Goal: Find specific page/section: Find specific page/section

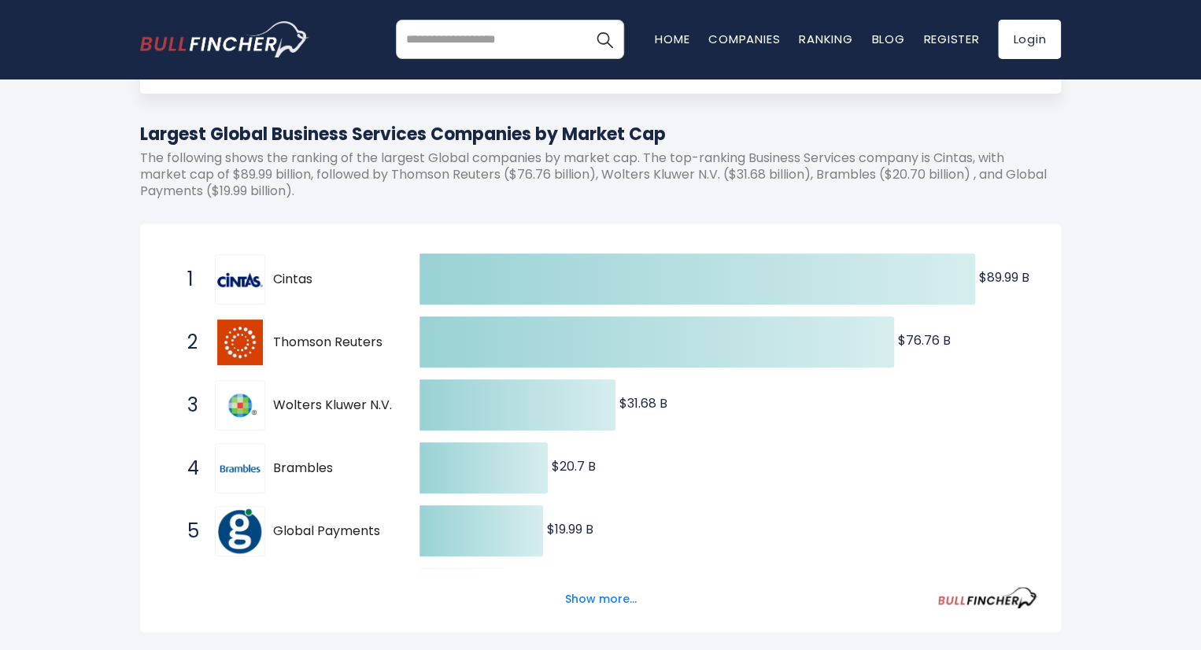
scroll to position [247, 0]
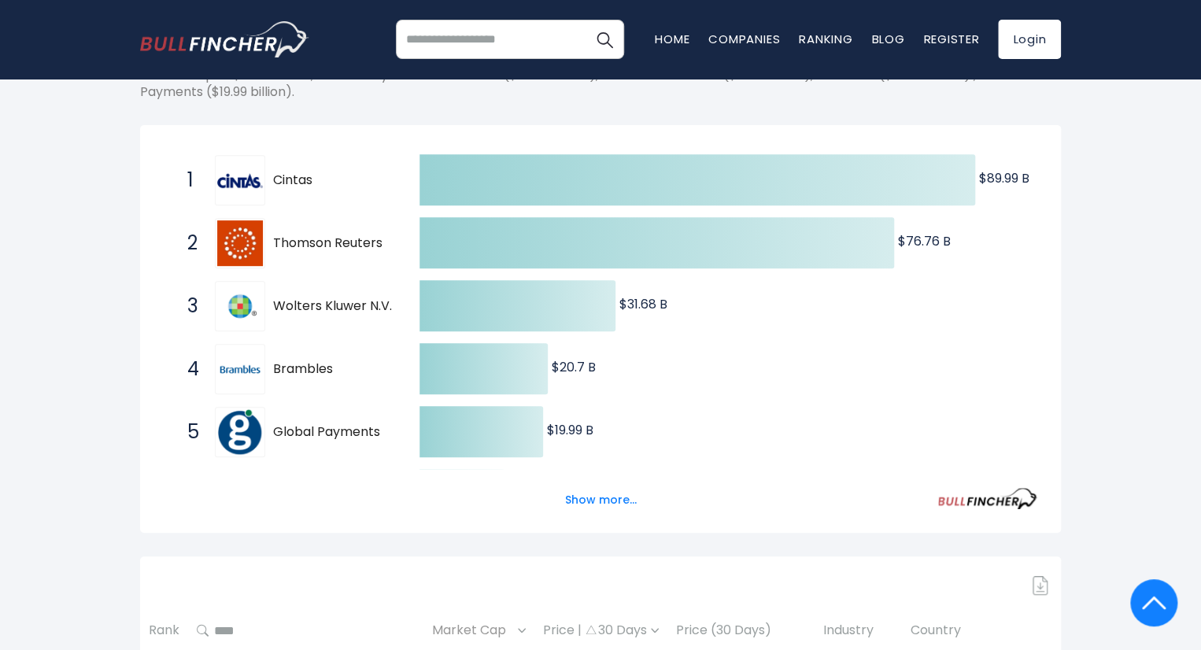
drag, startPoint x: 268, startPoint y: 174, endPoint x: 334, endPoint y: 176, distance: 66.2
click at [334, 176] on div "1 Cintas CTAS" at bounding box center [285, 180] width 213 height 50
drag, startPoint x: 316, startPoint y: 183, endPoint x: 276, endPoint y: 180, distance: 40.3
click at [276, 180] on span "Cintas" at bounding box center [332, 180] width 119 height 17
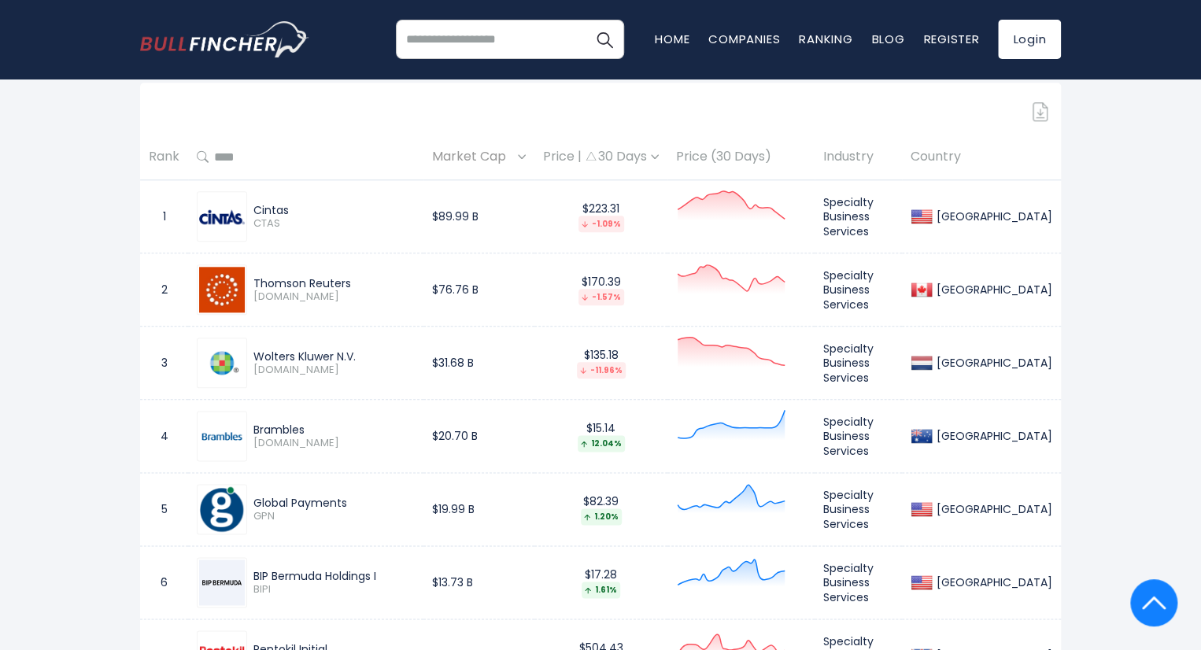
scroll to position [834, 0]
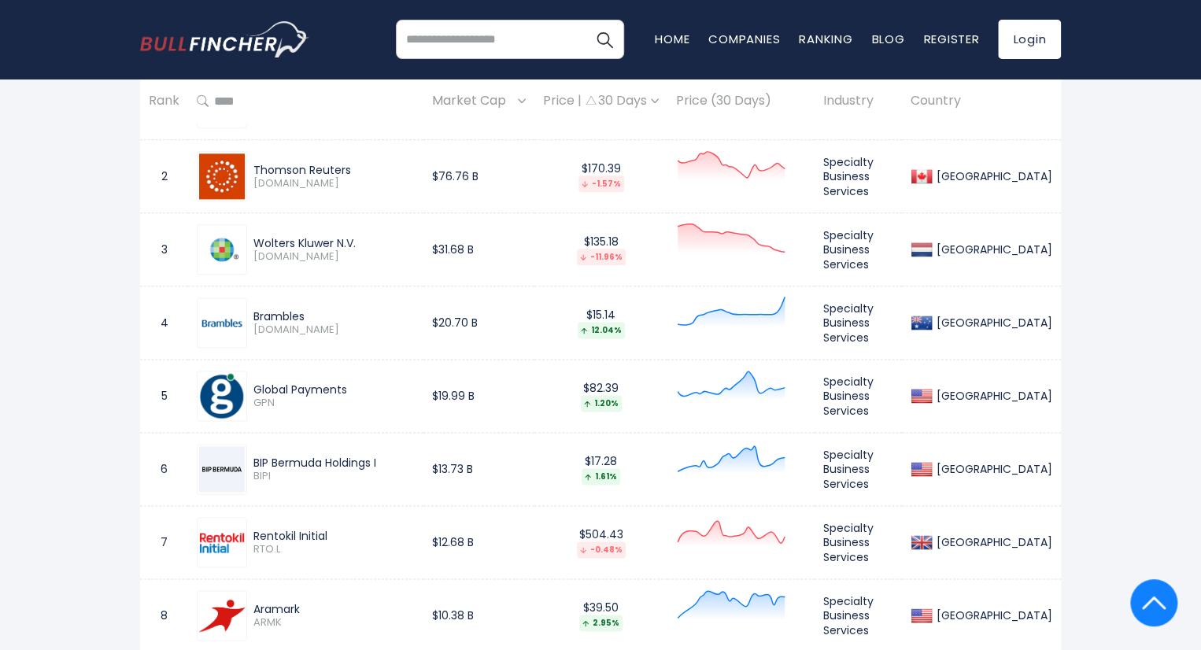
drag, startPoint x: 253, startPoint y: 460, endPoint x: 324, endPoint y: 455, distance: 71.8
click at [324, 456] on div "BIP Bermuda Holdings I" at bounding box center [333, 463] width 161 height 14
copy div "BIP Bermuda"
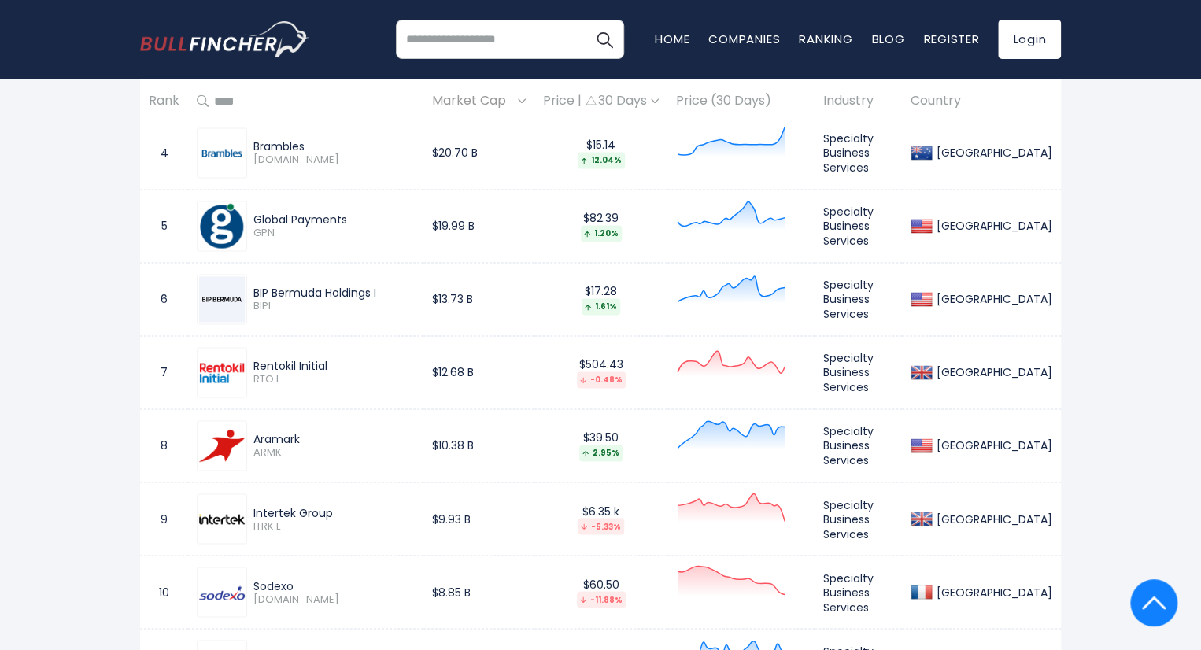
scroll to position [1006, 0]
drag, startPoint x: 254, startPoint y: 437, endPoint x: 311, endPoint y: 427, distance: 57.6
click at [311, 427] on div "Aramark ARMK" at bounding box center [306, 444] width 218 height 50
copy div "Aramark"
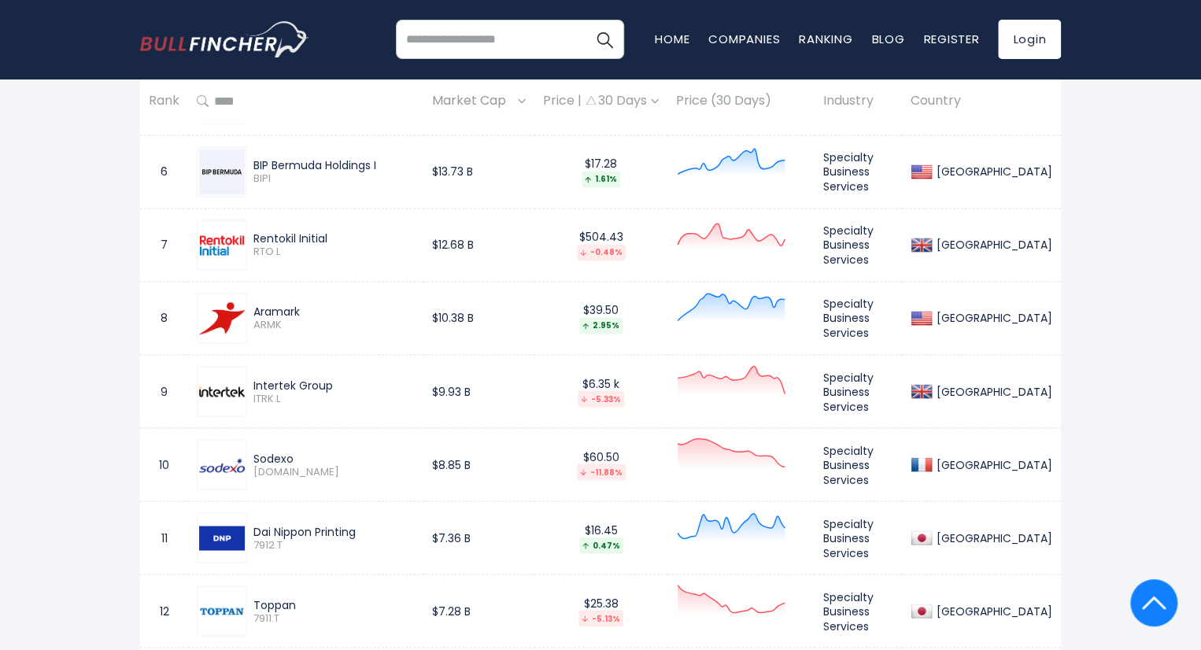
drag, startPoint x: 252, startPoint y: 454, endPoint x: 297, endPoint y: 453, distance: 44.9
click at [297, 453] on div "Sodexo [DOMAIN_NAME]" at bounding box center [331, 465] width 168 height 28
copy div "Sodexo"
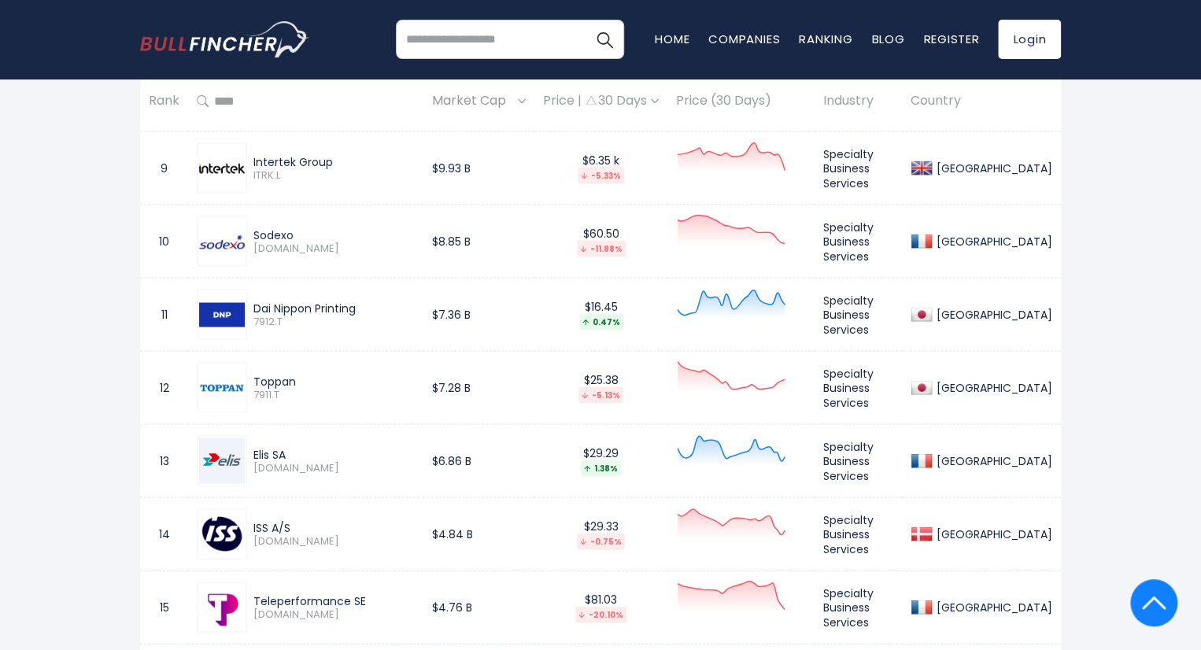
drag, startPoint x: 253, startPoint y: 301, endPoint x: 337, endPoint y: 298, distance: 84.3
click at [337, 301] on div "Dai Nippon Printing" at bounding box center [333, 308] width 161 height 14
drag, startPoint x: 251, startPoint y: 375, endPoint x: 295, endPoint y: 377, distance: 44.1
click at [295, 377] on div "Toppan 7911.T" at bounding box center [331, 388] width 168 height 28
copy div "Toppan"
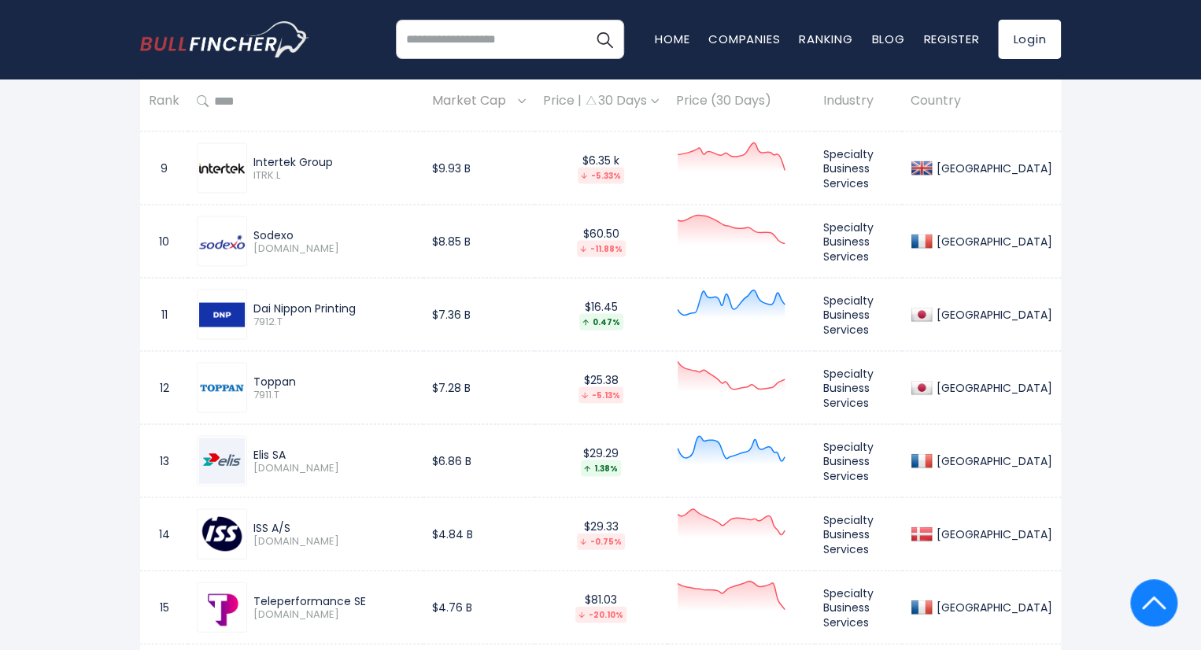
scroll to position [1485, 0]
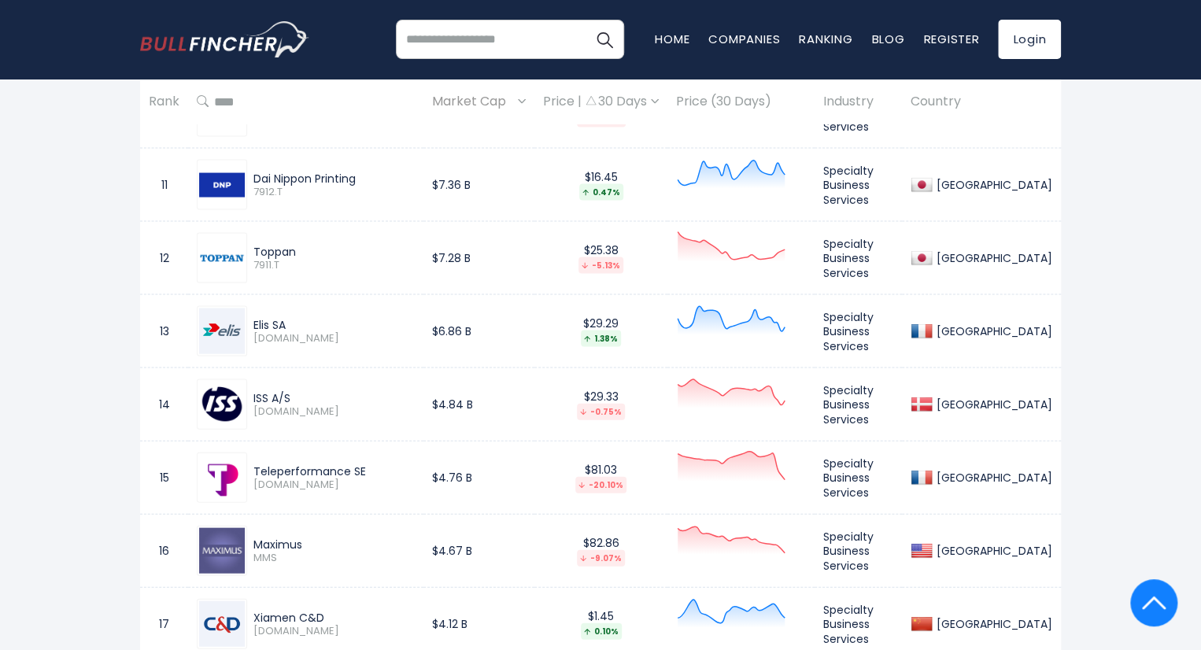
drag, startPoint x: 254, startPoint y: 316, endPoint x: 272, endPoint y: 318, distance: 17.4
click at [272, 318] on div "Elis SA" at bounding box center [333, 324] width 161 height 14
drag, startPoint x: 252, startPoint y: 538, endPoint x: 312, endPoint y: 538, distance: 59.8
click at [312, 538] on div "Maximus MMS" at bounding box center [331, 551] width 168 height 28
copy div "Maximus"
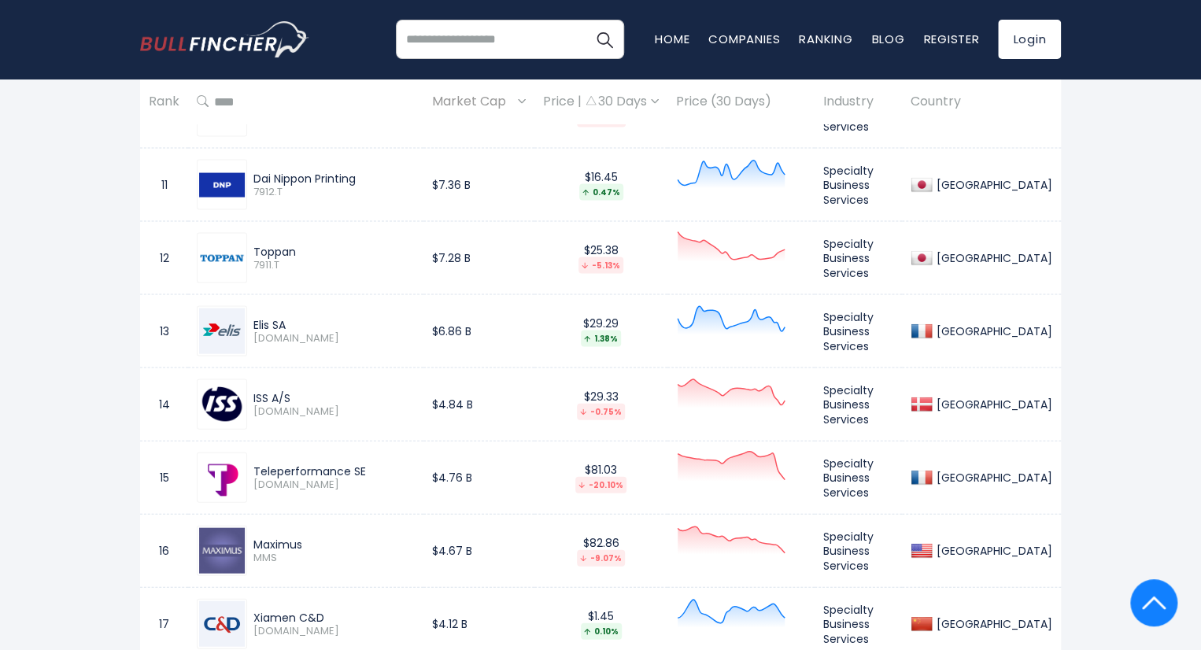
scroll to position [1836, 0]
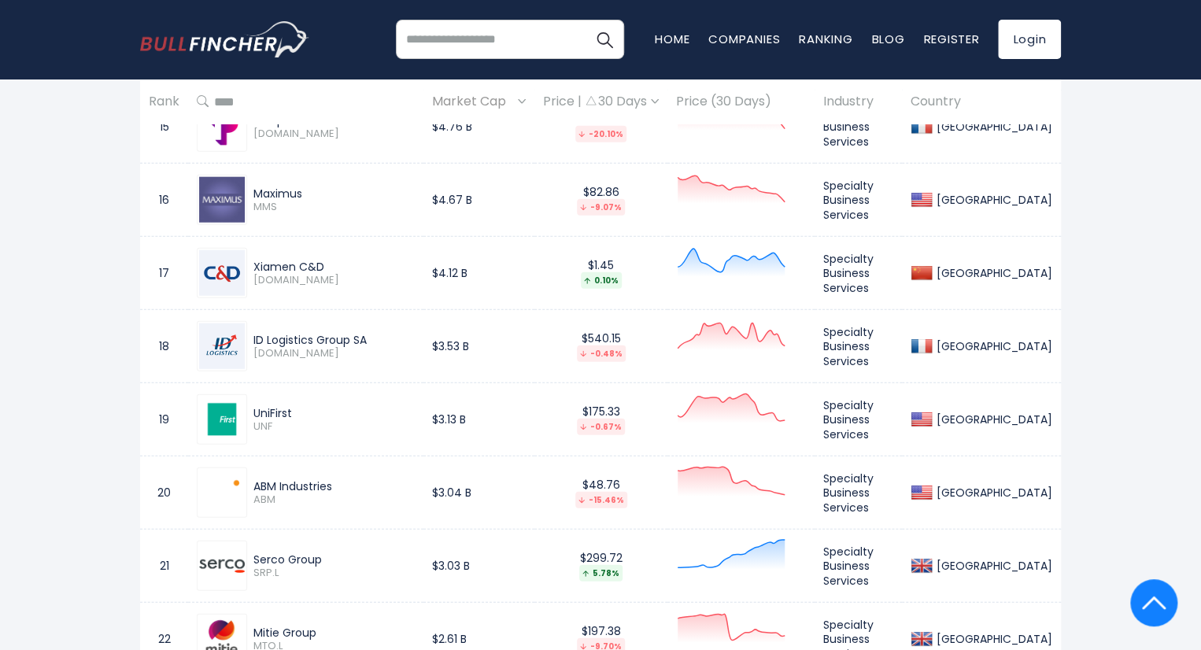
drag, startPoint x: 253, startPoint y: 258, endPoint x: 327, endPoint y: 259, distance: 74.8
click at [327, 260] on div "Xiamen C&D" at bounding box center [333, 267] width 161 height 14
copy div "Xiamen C&D"
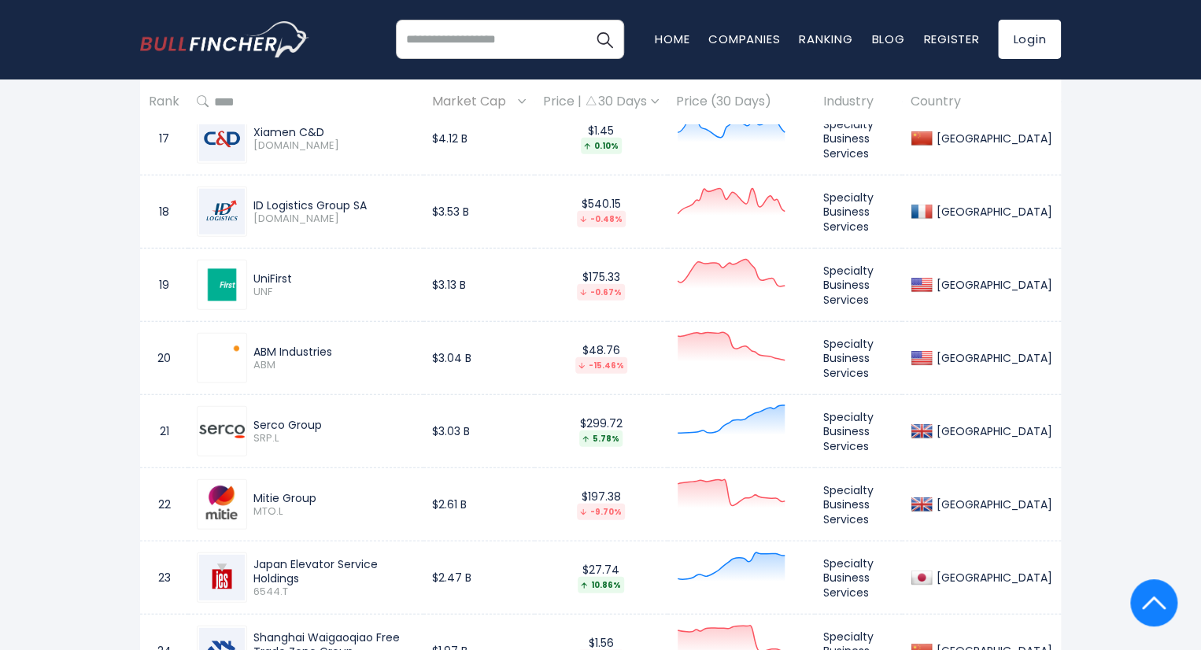
drag, startPoint x: 252, startPoint y: 490, endPoint x: 280, endPoint y: 492, distance: 28.4
click at [280, 492] on div "Mitie Group MTO.L" at bounding box center [331, 505] width 168 height 28
drag, startPoint x: 255, startPoint y: 420, endPoint x: 287, endPoint y: 418, distance: 31.5
click at [287, 418] on div "Serco Group" at bounding box center [333, 425] width 161 height 14
copy div "Serco"
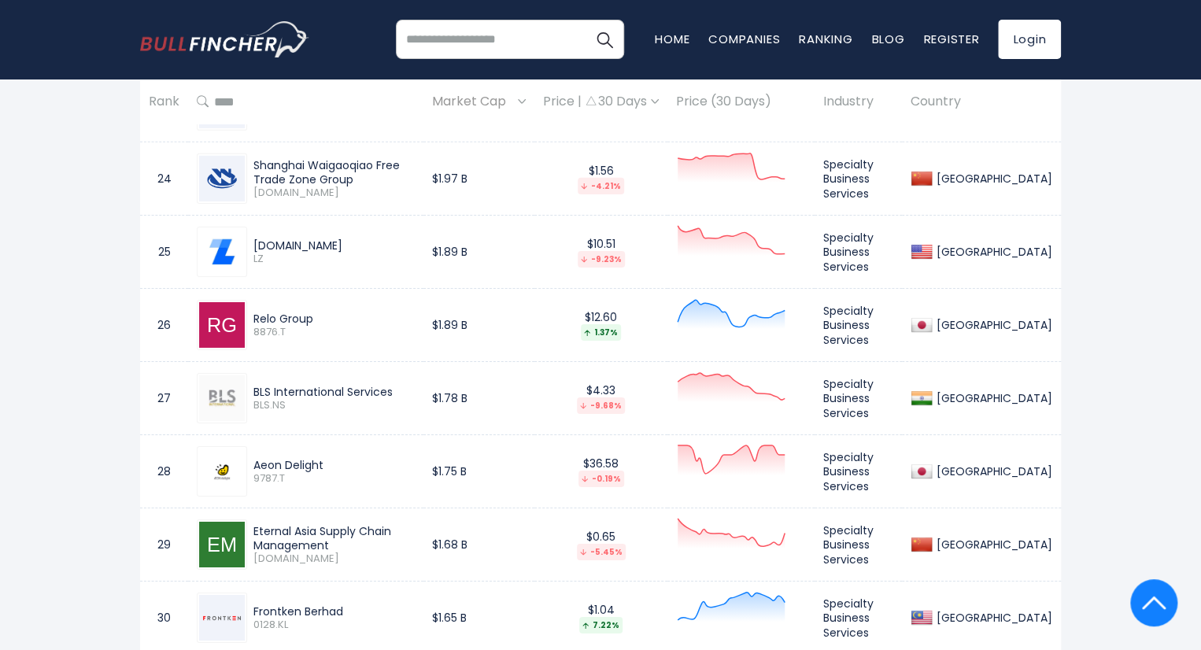
scroll to position [2446, 0]
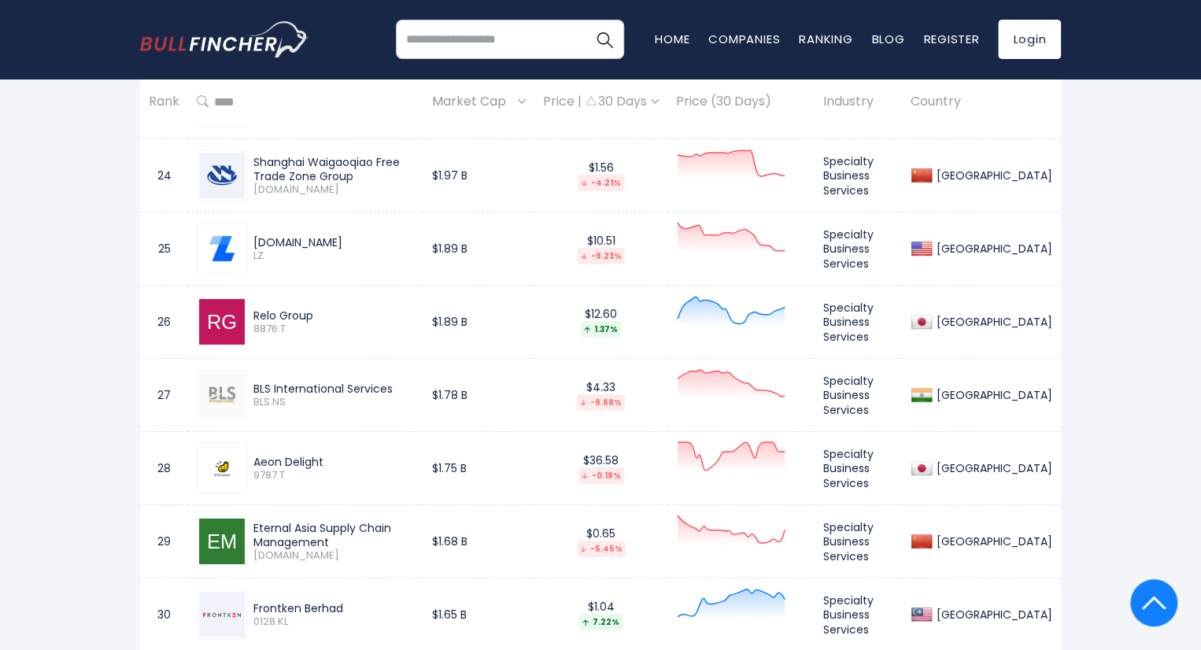
drag, startPoint x: 253, startPoint y: 237, endPoint x: 311, endPoint y: 234, distance: 58.3
click at [311, 235] on div "[DOMAIN_NAME]" at bounding box center [333, 242] width 161 height 14
copy div "LegalZoom"
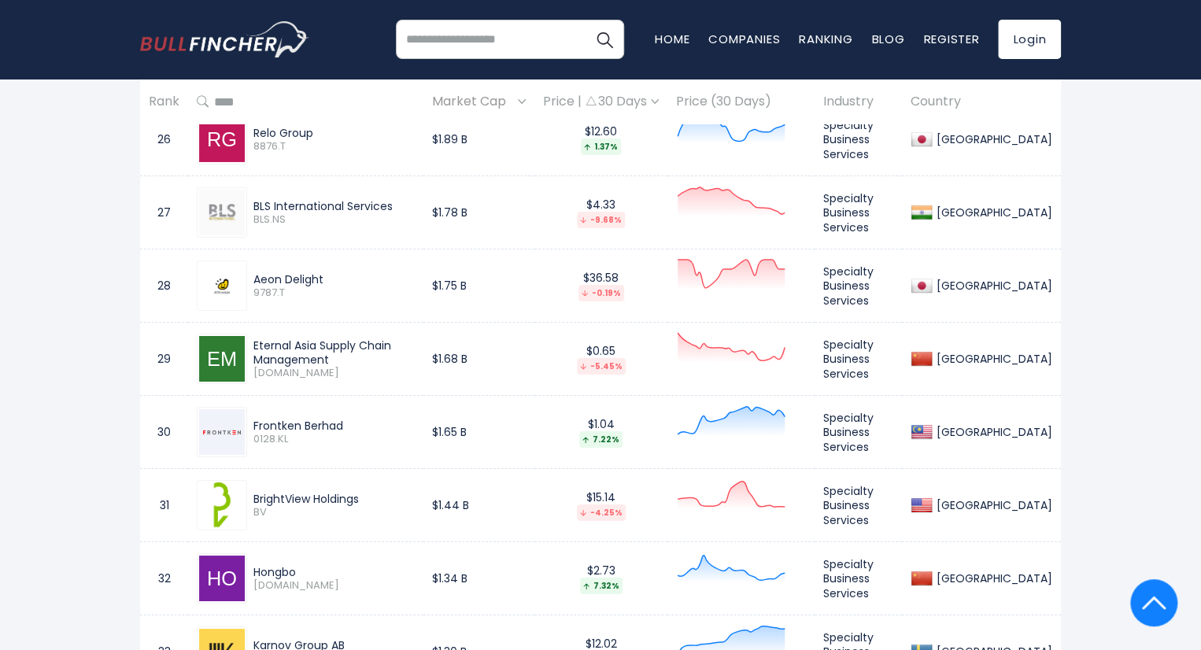
scroll to position [2629, 0]
drag, startPoint x: 253, startPoint y: 417, endPoint x: 353, endPoint y: 408, distance: 100.4
click at [353, 408] on div "Frontken Berhad 0128.KL" at bounding box center [306, 431] width 218 height 50
copy div "Frontken Berhad"
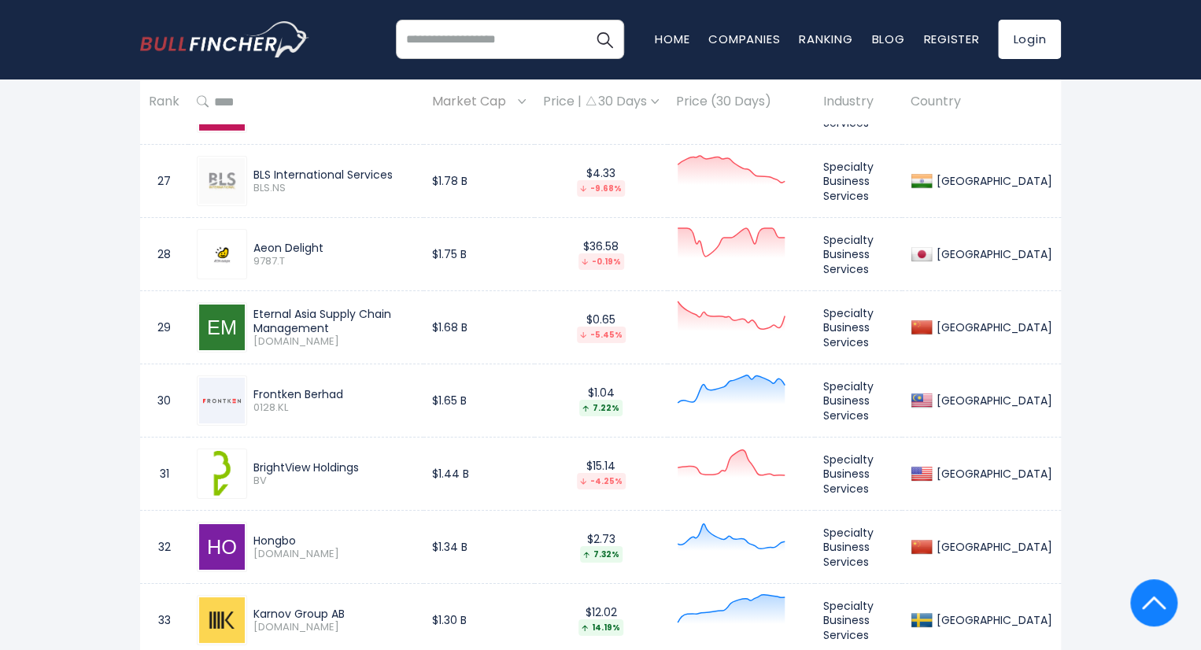
scroll to position [2742, 0]
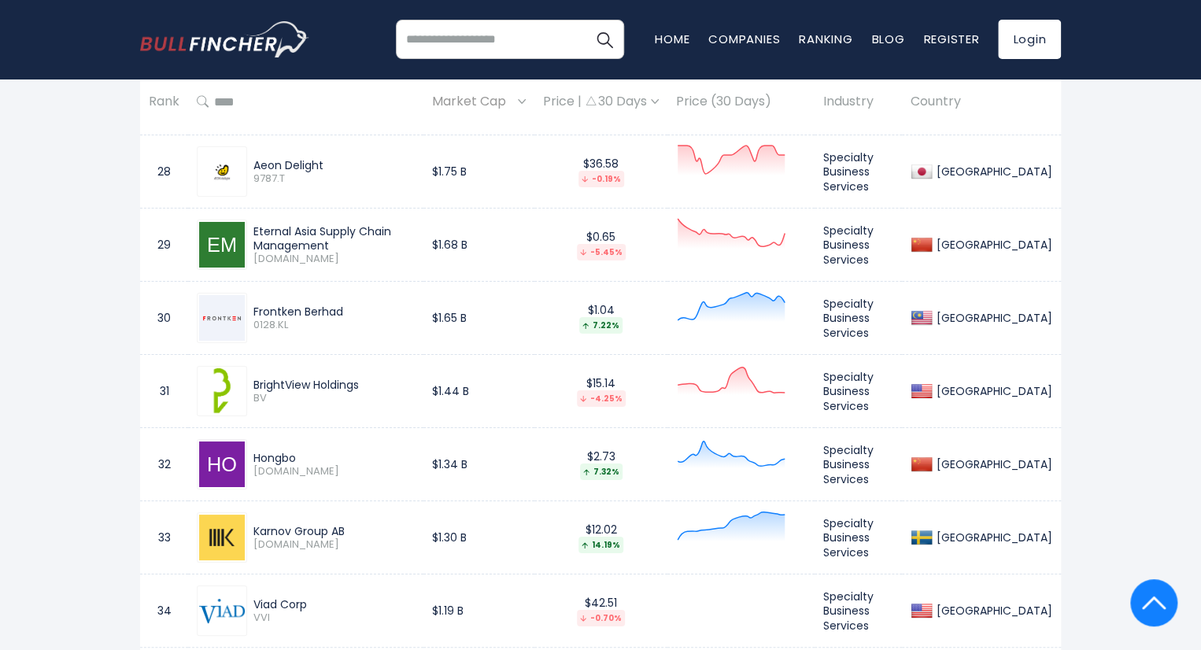
drag, startPoint x: 253, startPoint y: 379, endPoint x: 355, endPoint y: 375, distance: 102.4
click at [355, 378] on div "BrightView Holdings" at bounding box center [333, 385] width 161 height 14
copy div "BrightView Holding"
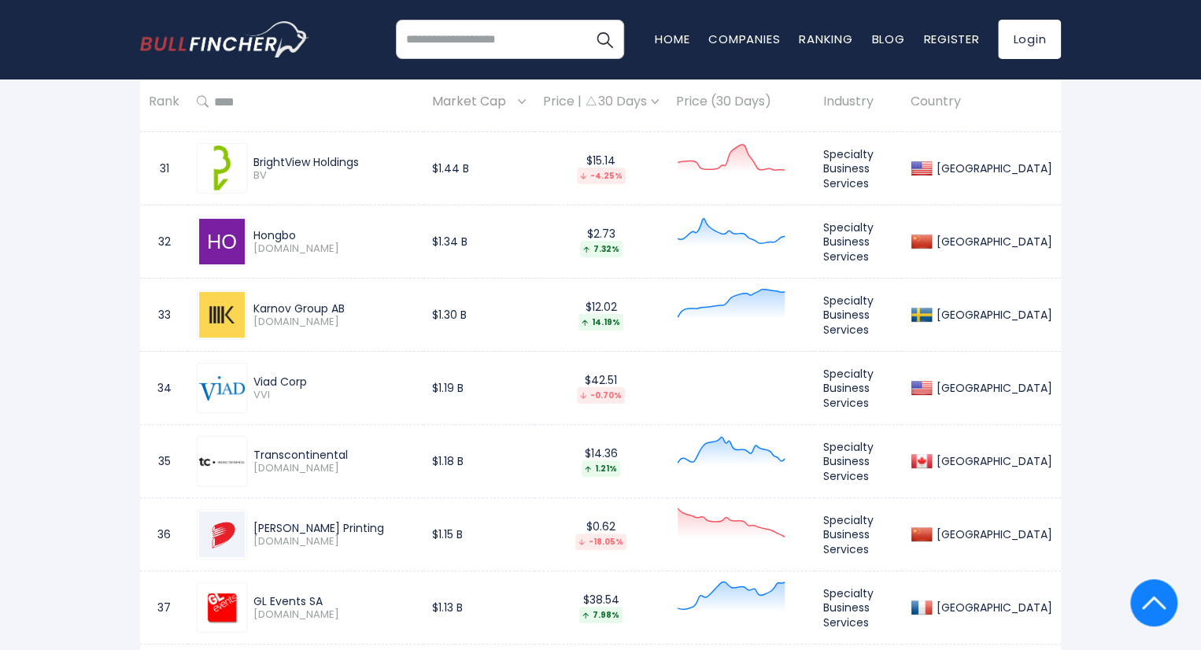
scroll to position [2969, 0]
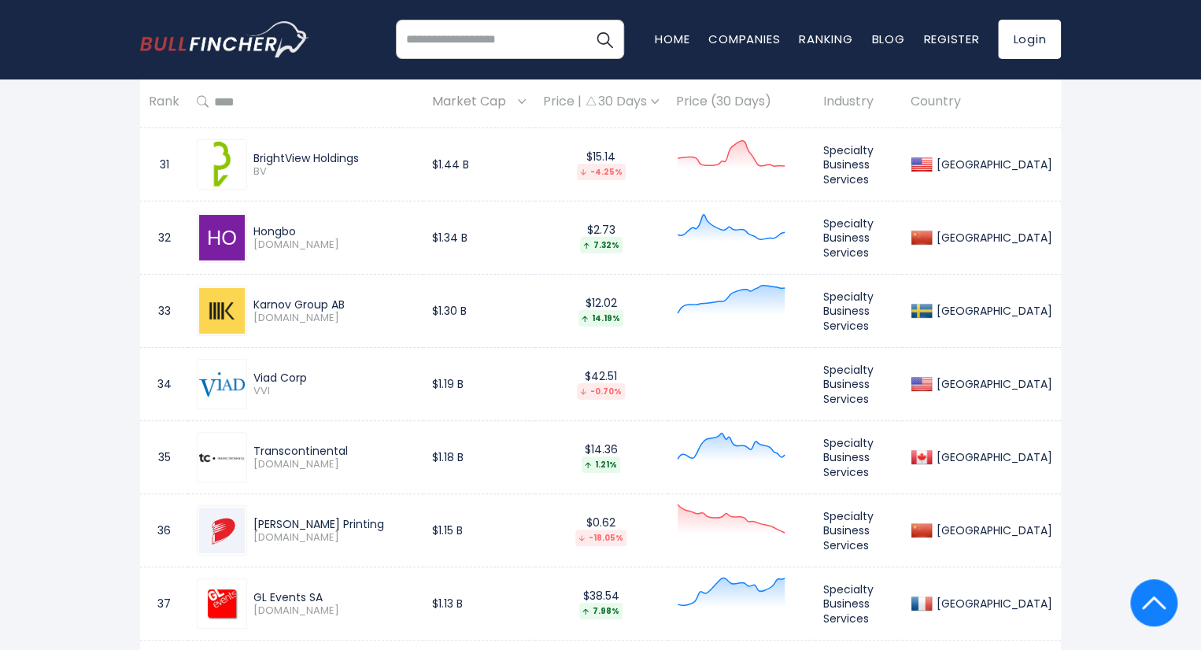
drag, startPoint x: 253, startPoint y: 370, endPoint x: 320, endPoint y: 362, distance: 66.6
click at [320, 362] on div "Viad Corp VVI" at bounding box center [306, 384] width 218 height 50
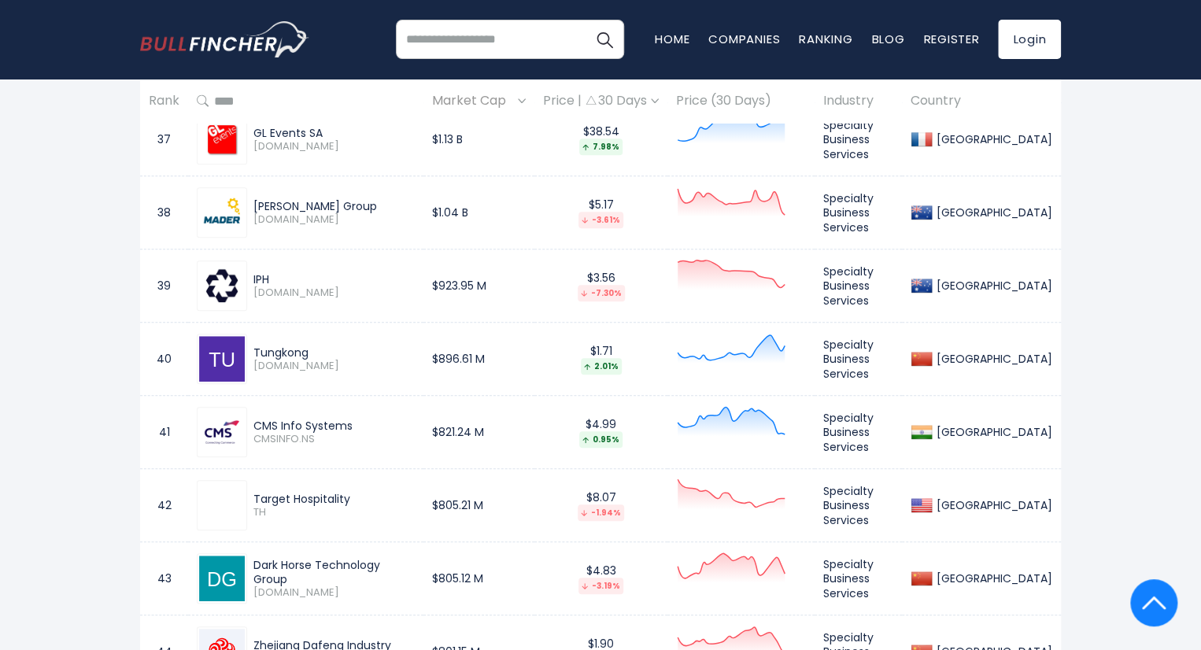
scroll to position [3434, 0]
drag, startPoint x: 253, startPoint y: 490, endPoint x: 370, endPoint y: 476, distance: 117.3
click at [370, 479] on div "Target Hospitality TH" at bounding box center [306, 504] width 218 height 50
